Goal: Find specific page/section: Find specific page/section

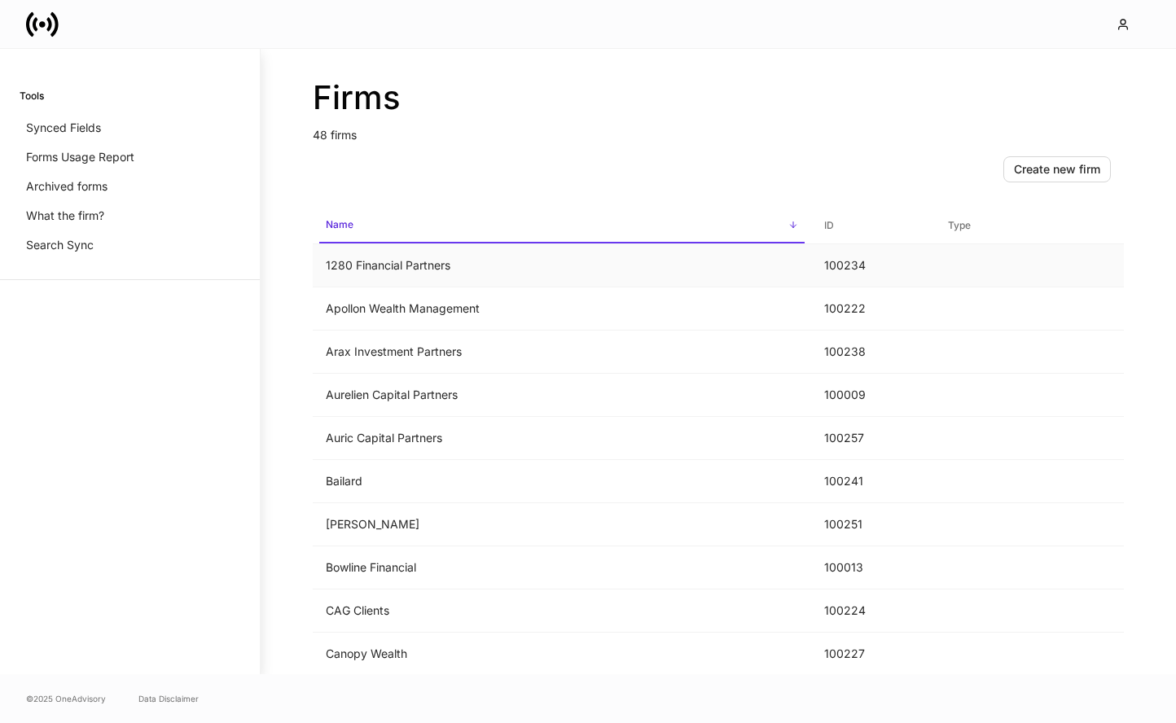
click at [582, 259] on td "1280 Financial Partners" at bounding box center [562, 265] width 498 height 43
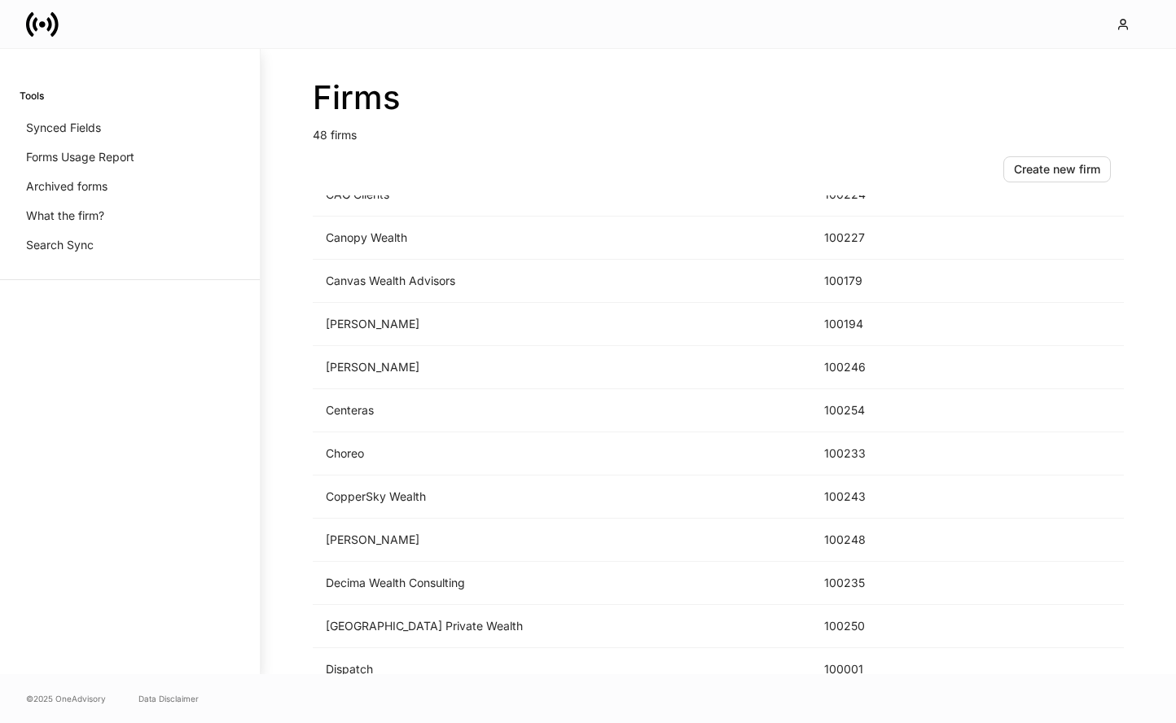
scroll to position [1124, 0]
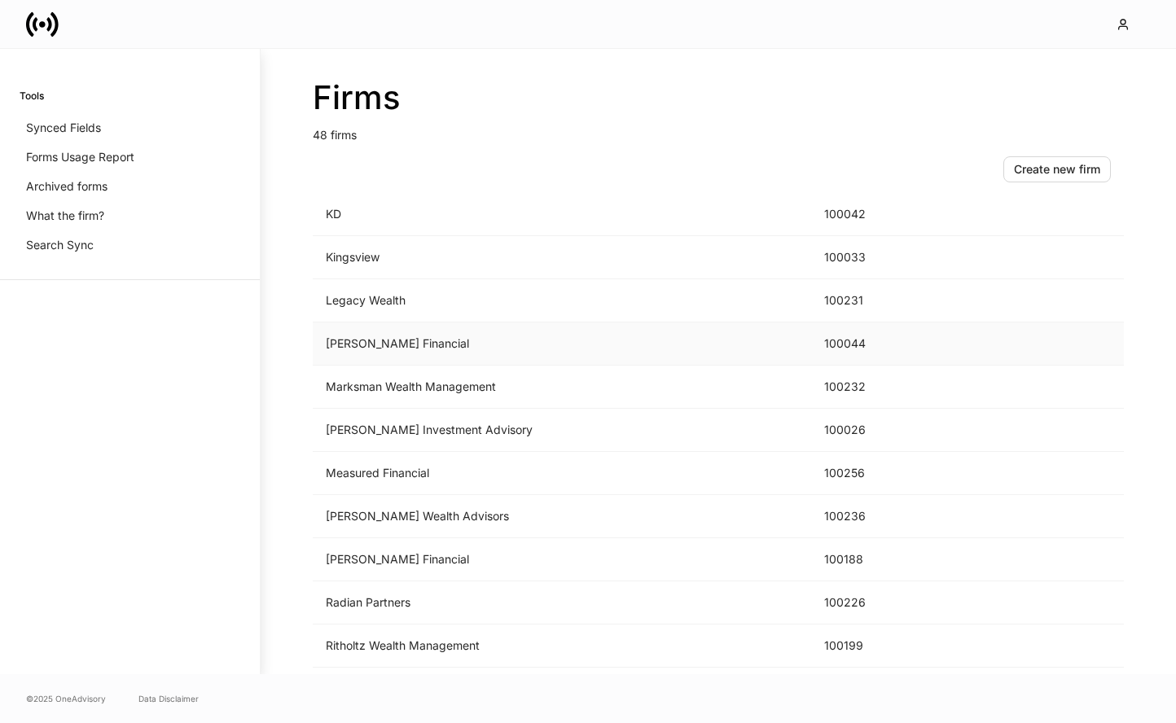
scroll to position [1205, 0]
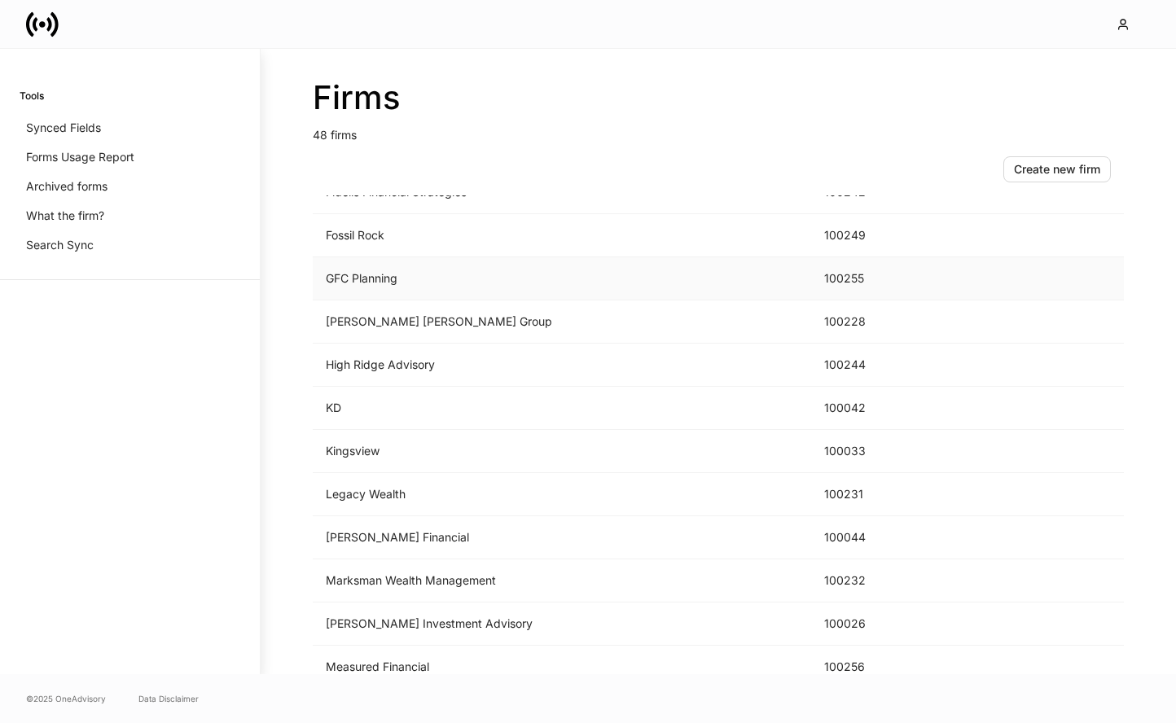
click at [535, 265] on td "GFC Planning" at bounding box center [562, 278] width 498 height 43
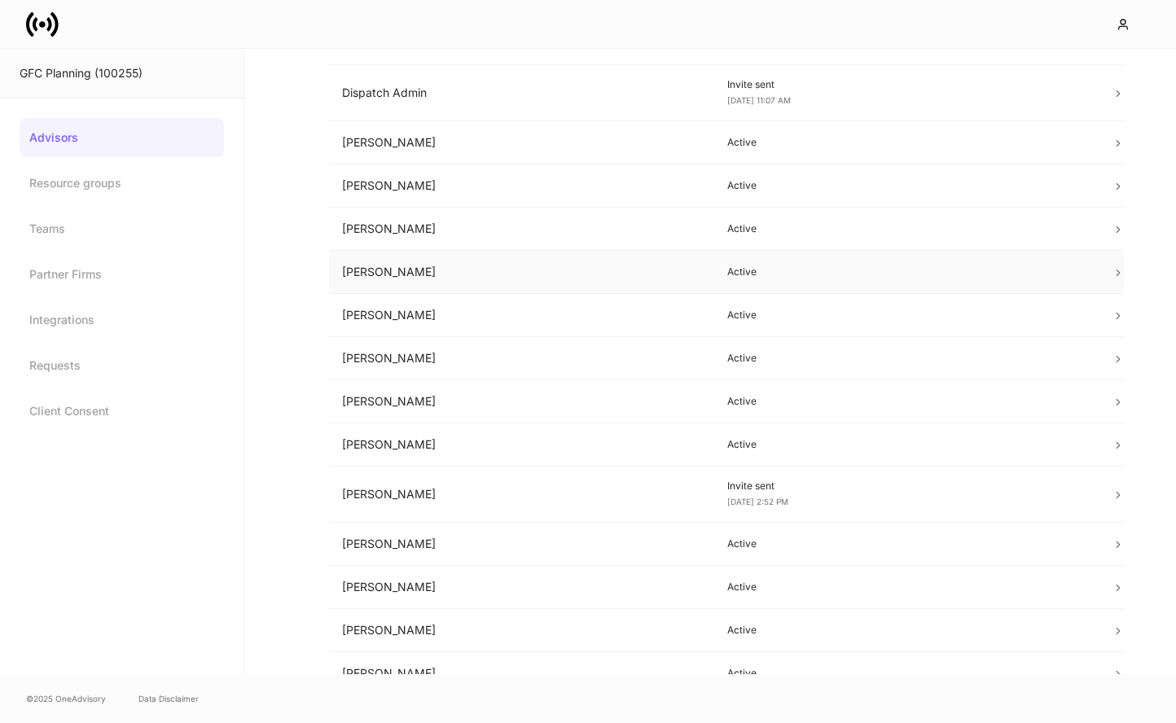
scroll to position [297, 0]
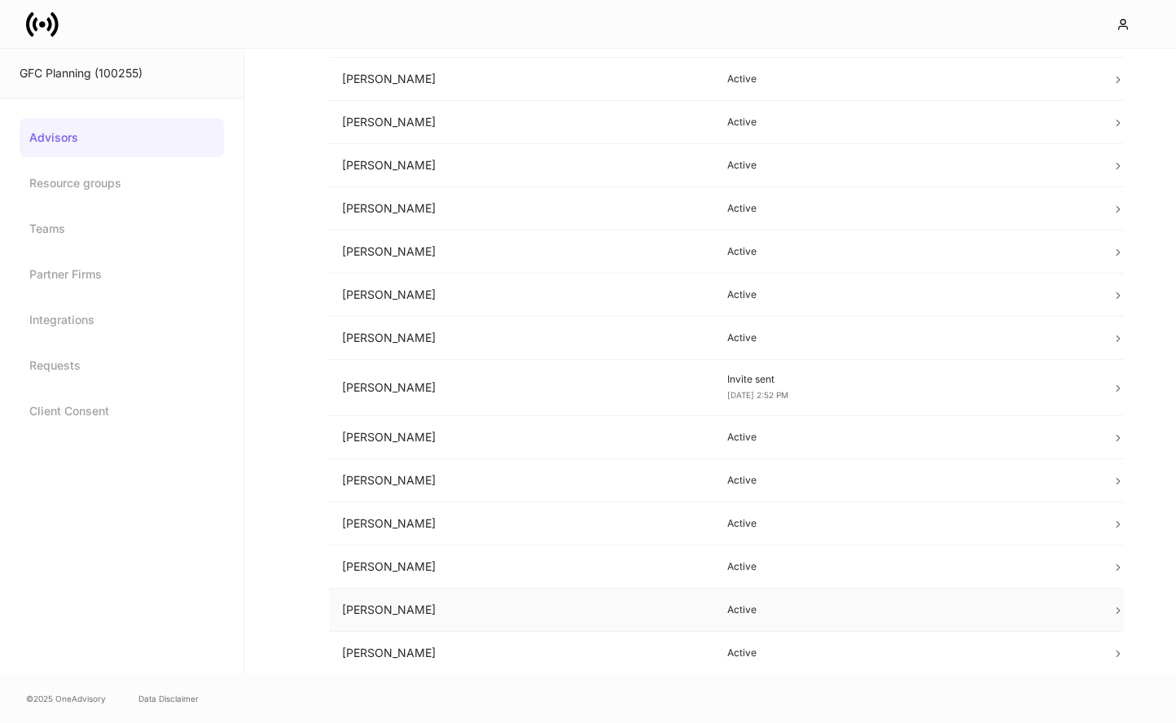
click at [550, 616] on td "Shelly Peterson" at bounding box center [521, 610] width 385 height 43
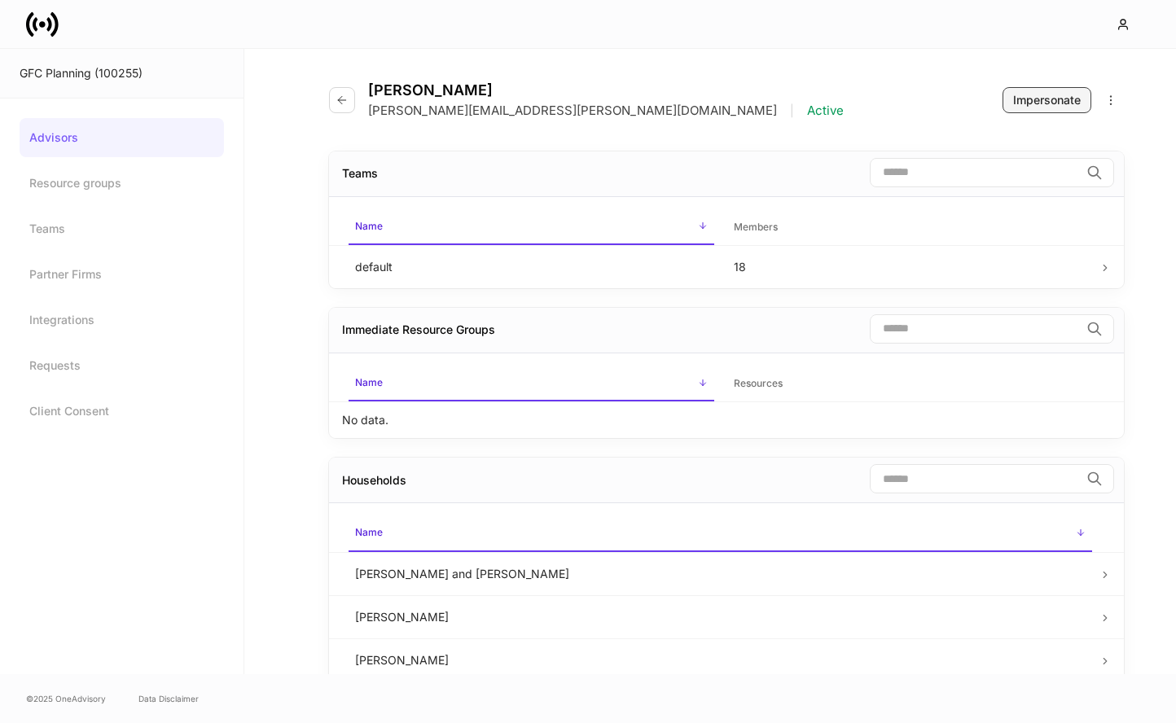
click at [1026, 103] on div "Impersonate" at bounding box center [1047, 100] width 68 height 16
